Goal: Complete application form

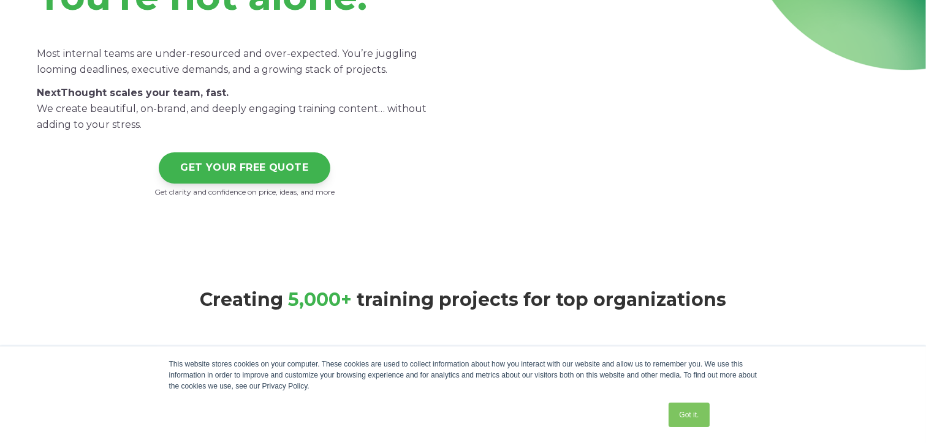
scroll to position [183, 0]
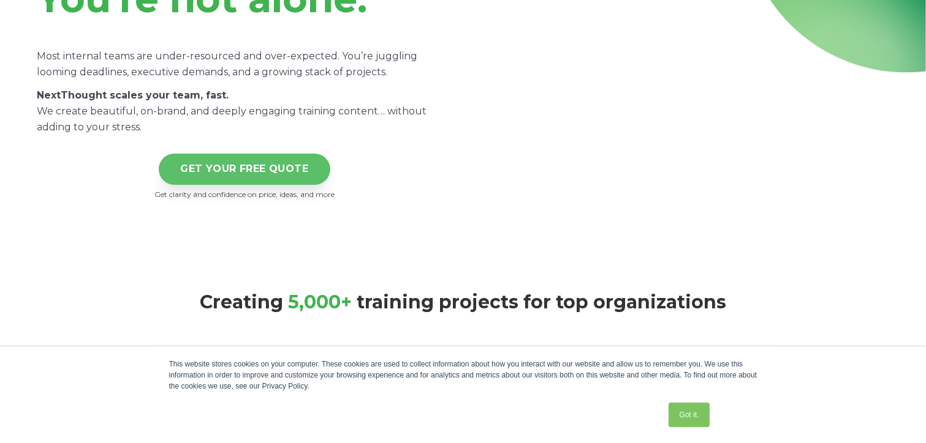
click at [250, 174] on link "GET YOUR FREE QUOTE" at bounding box center [245, 169] width 172 height 31
click at [306, 166] on link "GET YOUR FREE QUOTE" at bounding box center [245, 169] width 172 height 31
click at [287, 162] on link "GET YOUR FREE QUOTE" at bounding box center [245, 169] width 172 height 31
click at [290, 169] on link "GET YOUR FREE QUOTE" at bounding box center [245, 169] width 172 height 31
